Goal: Complete application form: Complete application form

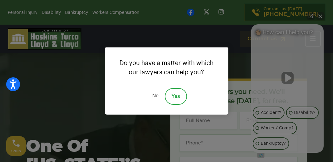
click at [154, 94] on link "No" at bounding box center [155, 96] width 19 height 17
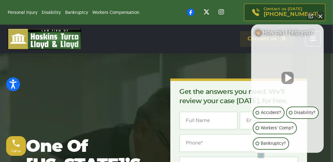
click at [320, 15] on button "Close Intaker Chat Widget" at bounding box center [320, 16] width 9 height 9
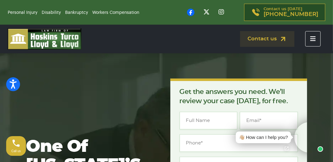
click at [313, 39] on icon "Toggle navigation" at bounding box center [313, 39] width 6 height 6
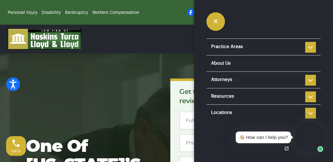
click at [217, 21] on icon "button" at bounding box center [216, 22] width 4 height 6
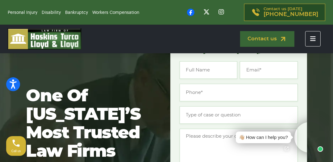
scroll to position [59, 0]
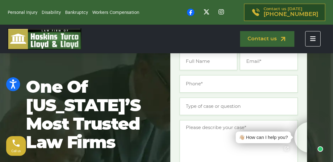
click at [260, 38] on link "Contact us" at bounding box center [267, 39] width 54 height 16
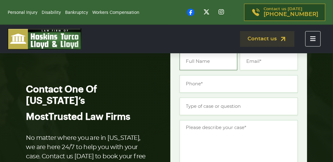
click at [207, 63] on input "Name *" at bounding box center [209, 62] width 58 height 18
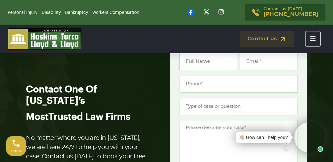
type input "[PERSON_NAME]"
type input "[EMAIL_ADDRESS][DOMAIN_NAME]"
type input "[PHONE_NUMBER]"
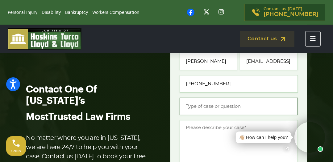
click at [209, 109] on input "Type of case or question *" at bounding box center [239, 107] width 118 height 18
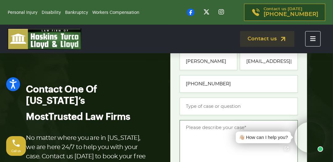
click at [202, 139] on textarea "Message *" at bounding box center [239, 145] width 118 height 51
paste textarea "Does your firm draft sales and purchase agreements?"
type textarea "Does your firm draft sales and purchase agreements?"
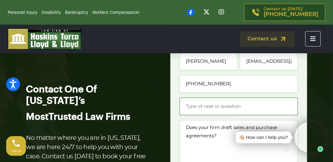
click at [212, 110] on input "Type of case or question *" at bounding box center [239, 107] width 118 height 18
type input "sales agreement"
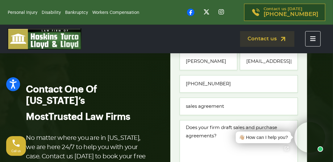
click at [171, 127] on div "Get the answers you need. We’ll review your case [DATE], for free. " * " indica…" at bounding box center [238, 156] width 137 height 274
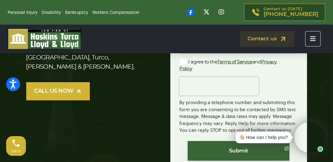
scroll to position [178, 0]
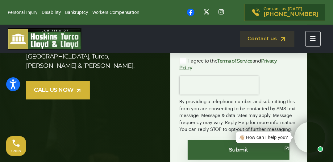
click at [185, 63] on label "I agree to the Terms of Service and Privacy Policy" at bounding box center [234, 65] width 108 height 14
click at [0, 0] on input "I agree to the Terms of Service and Privacy Policy" at bounding box center [0, 0] width 0 height 0
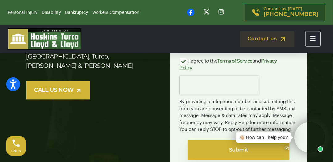
click at [211, 151] on input "Submit" at bounding box center [239, 150] width 102 height 20
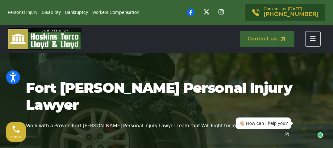
click at [266, 40] on link "Contact us" at bounding box center [267, 39] width 54 height 16
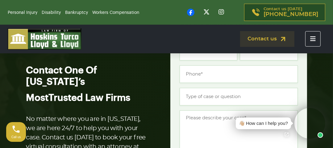
scroll to position [59, 0]
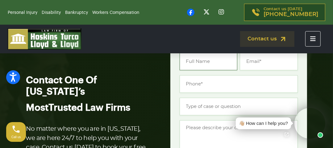
click at [203, 60] on input "Name *" at bounding box center [209, 62] width 58 height 18
type input "[PERSON_NAME]"
type input "[EMAIL_ADDRESS][DOMAIN_NAME]"
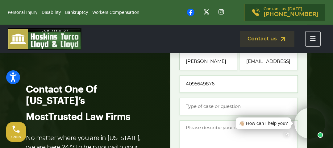
type input "[PHONE_NUMBER]"
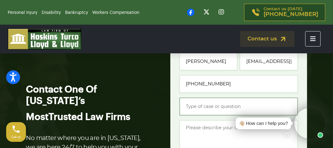
click at [207, 109] on input "Type of case or question *" at bounding box center [239, 107] width 118 height 18
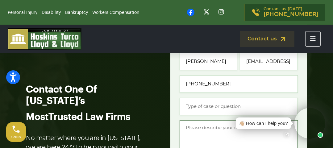
click at [213, 140] on textarea "Message *" at bounding box center [239, 145] width 118 height 51
paste textarea "Does your firm draft sales and purchase agreements?"
type textarea "Does your firm draft sales and purchase agreements?"
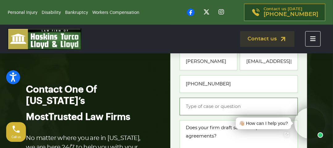
click at [207, 107] on input "Type of case or question *" at bounding box center [239, 107] width 118 height 18
type input "sales agreement"
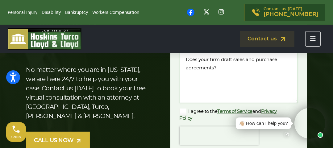
scroll to position [148, 0]
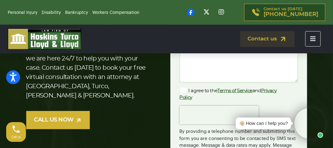
click at [184, 90] on label "I agree to the Terms of Service and Privacy Policy" at bounding box center [234, 94] width 108 height 14
click at [0, 0] on input "I agree to the Terms of Service and Privacy Policy" at bounding box center [0, 0] width 0 height 0
click at [169, 103] on div "Get the answers you need. We’ll review your case [DATE], for free. " * " indica…" at bounding box center [239, 68] width 144 height 274
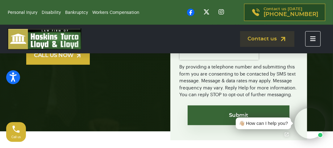
scroll to position [227, 0]
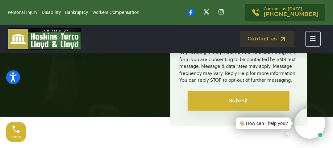
click at [213, 94] on input "Submit" at bounding box center [239, 101] width 102 height 20
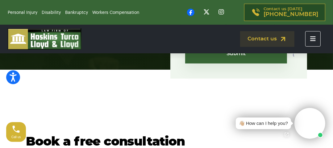
scroll to position [277, 0]
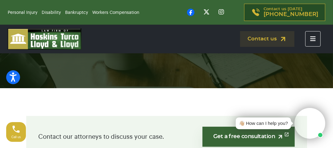
scroll to position [74, 0]
